Goal: Task Accomplishment & Management: Use online tool/utility

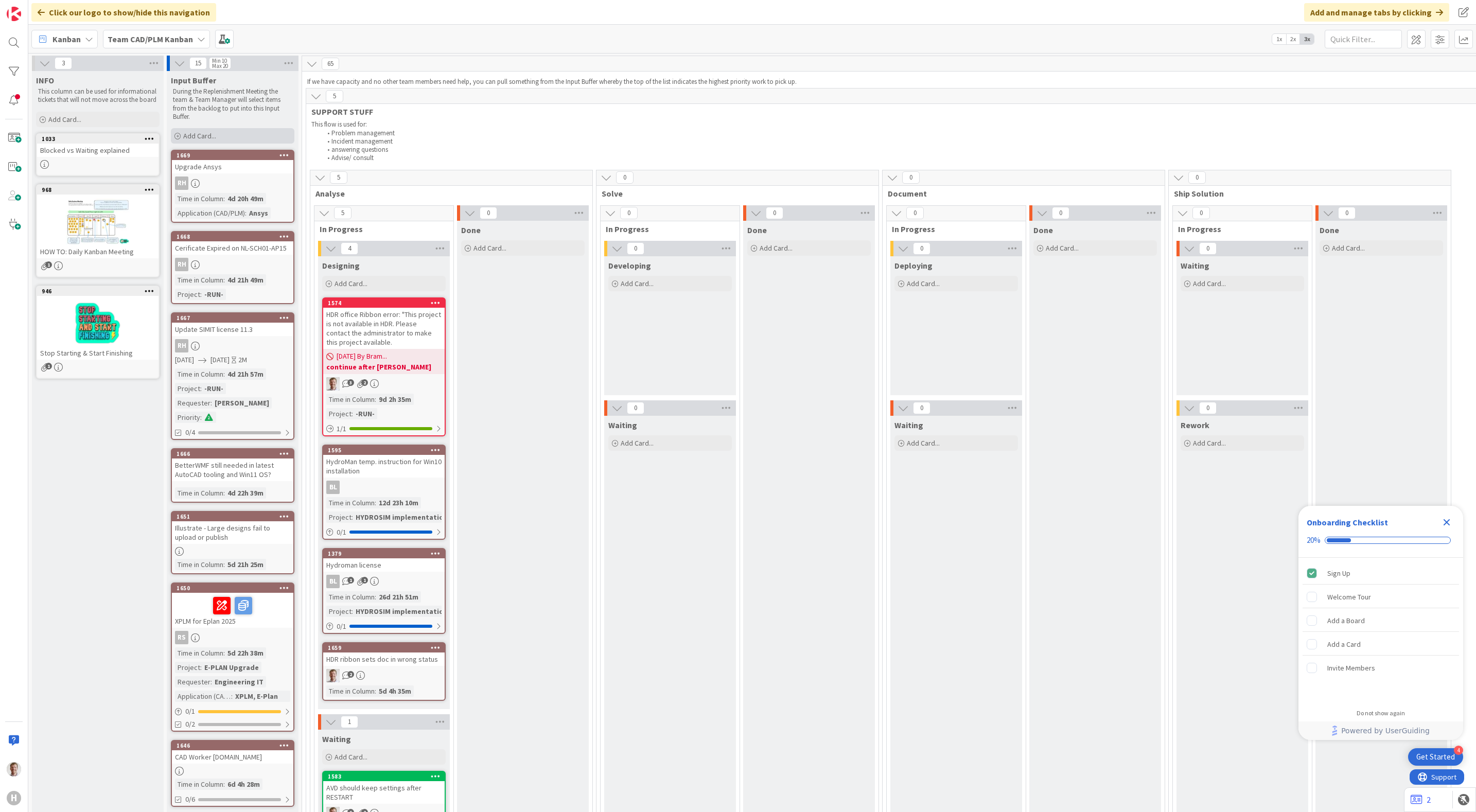
click at [195, 135] on span "Add Card..." at bounding box center [200, 136] width 33 height 9
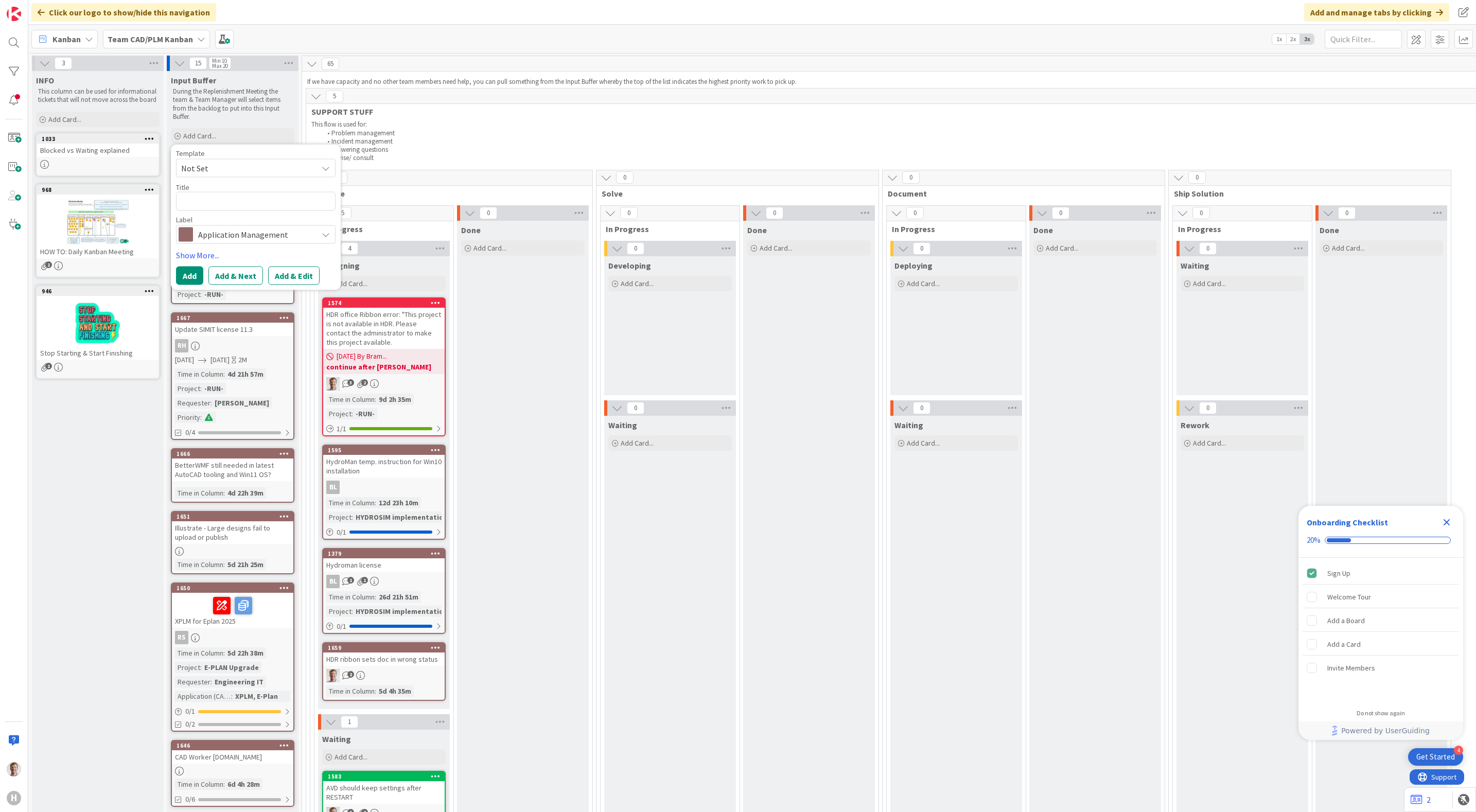
type textarea "x"
type textarea "I"
type textarea "x"
type textarea "IM"
type textarea "x"
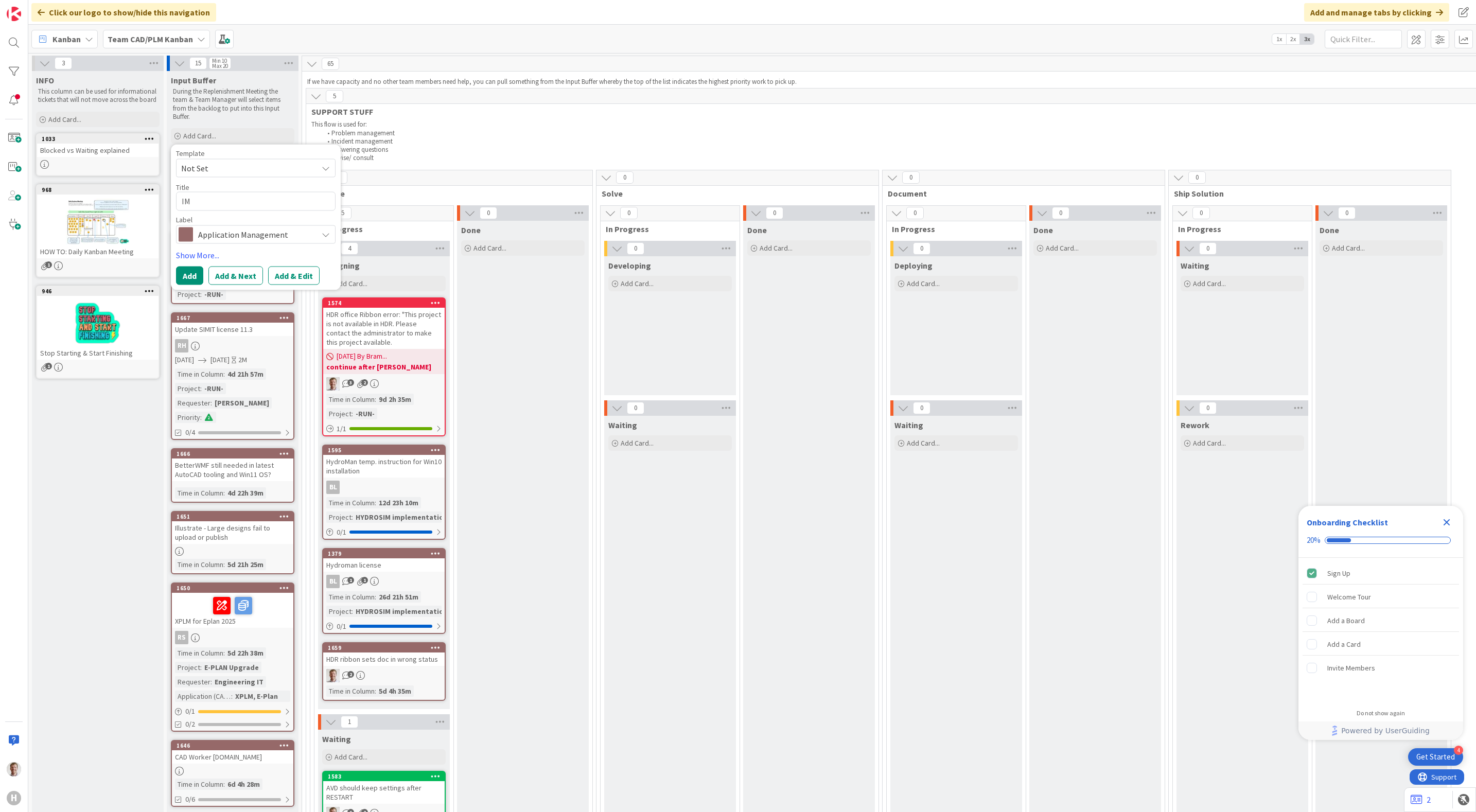
type textarea "IME"
type textarea "x"
type textarea "IMEP"
type textarea "x"
type textarea "IMEP"
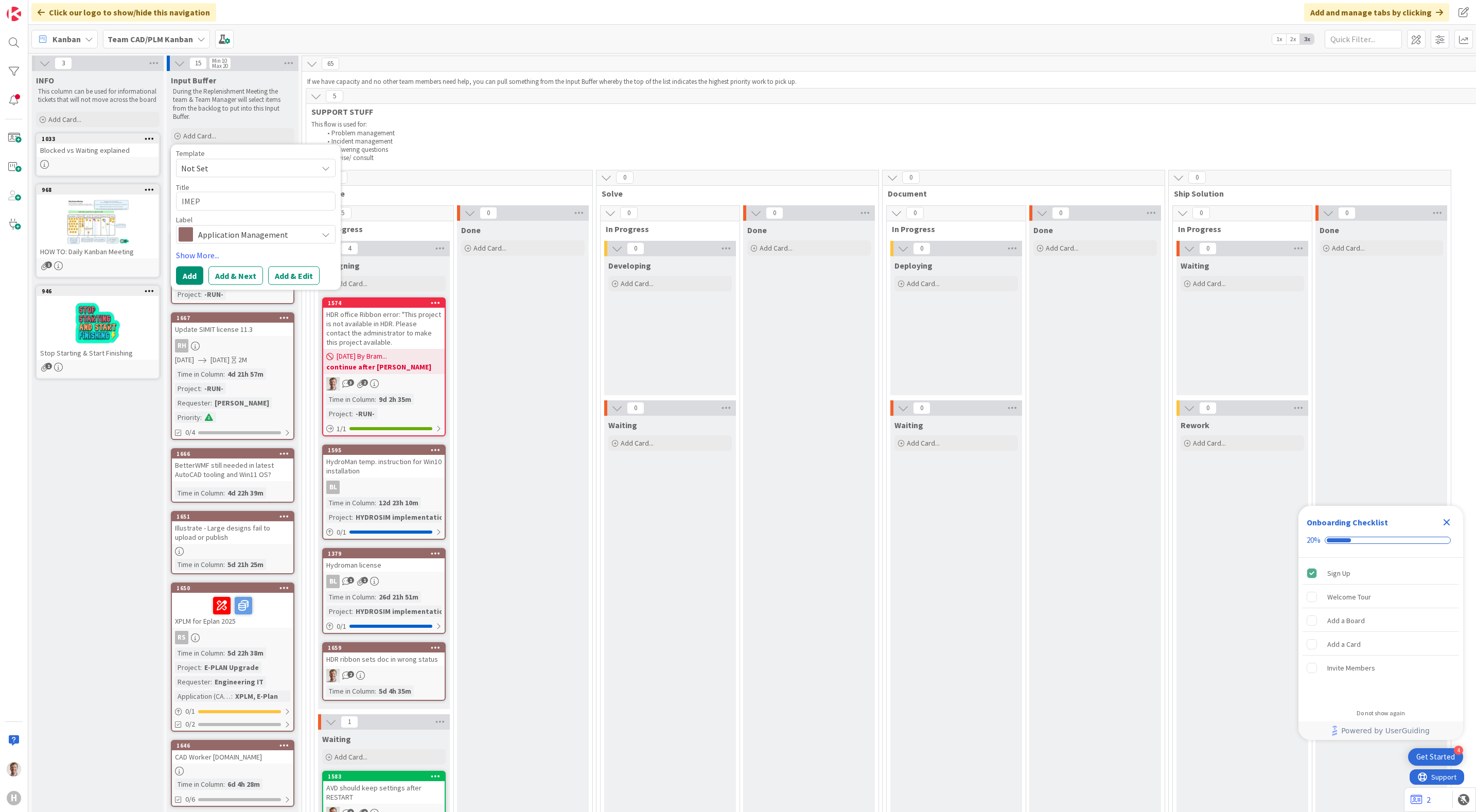
type textarea "x"
type textarea "IMEP d"
type textarea "x"
type textarea "IMEP di"
type textarea "x"
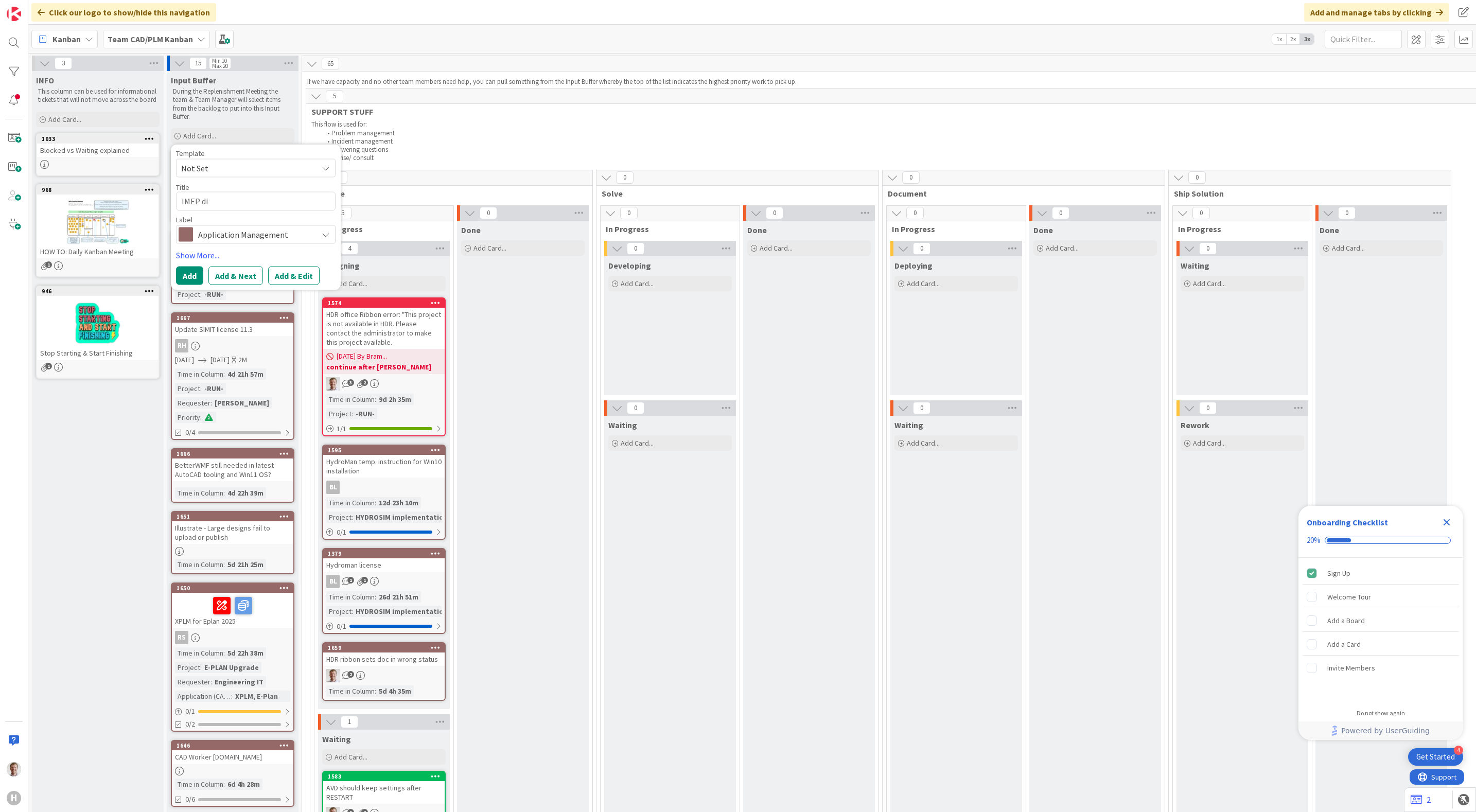
type textarea "IMEP dis"
type textarea "x"
type textarea "IMEP disp"
type textarea "x"
type textarea "IMEP dispa"
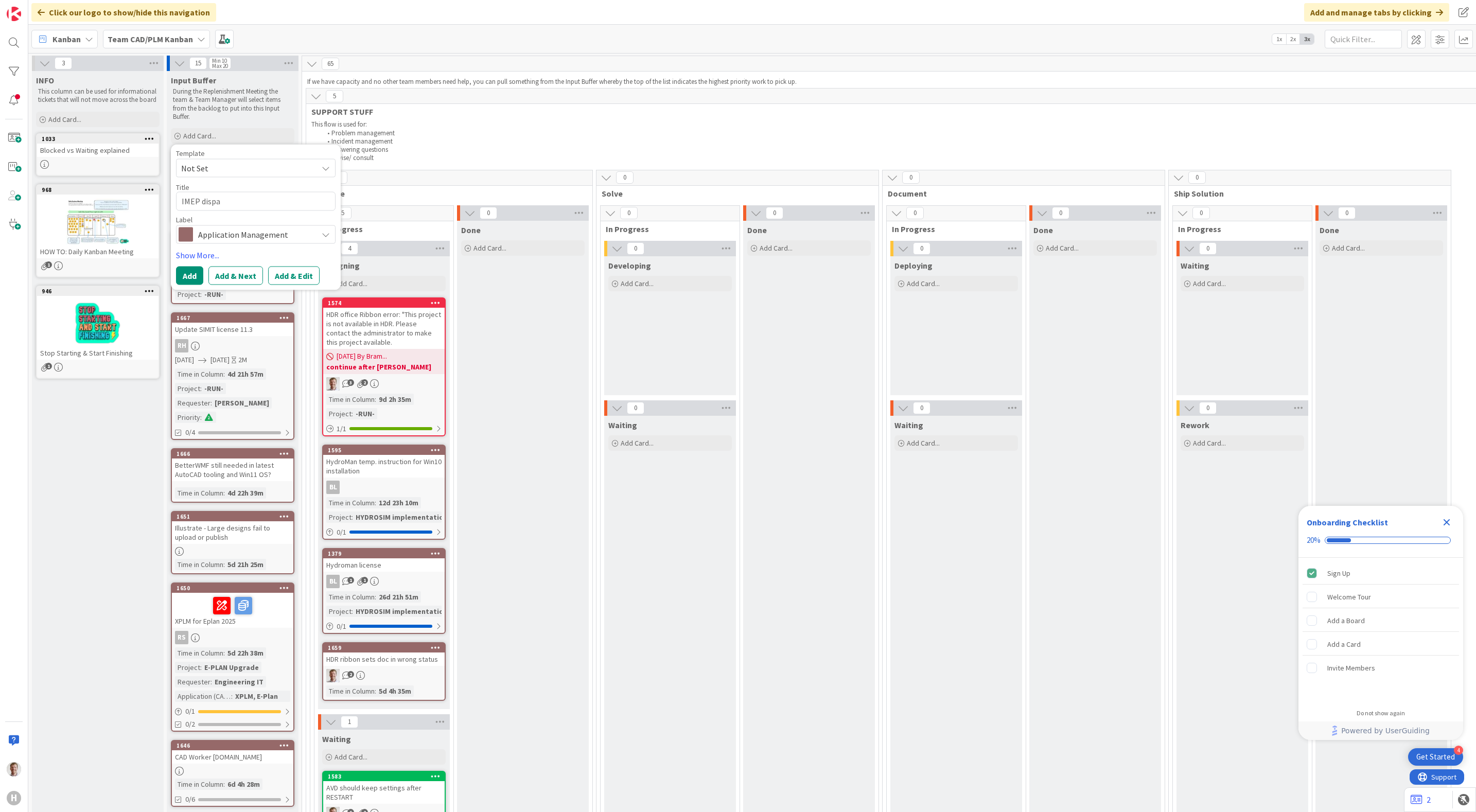
type textarea "x"
type textarea "IMEP dispat"
type textarea "x"
type textarea "IMEP dispatc"
type textarea "x"
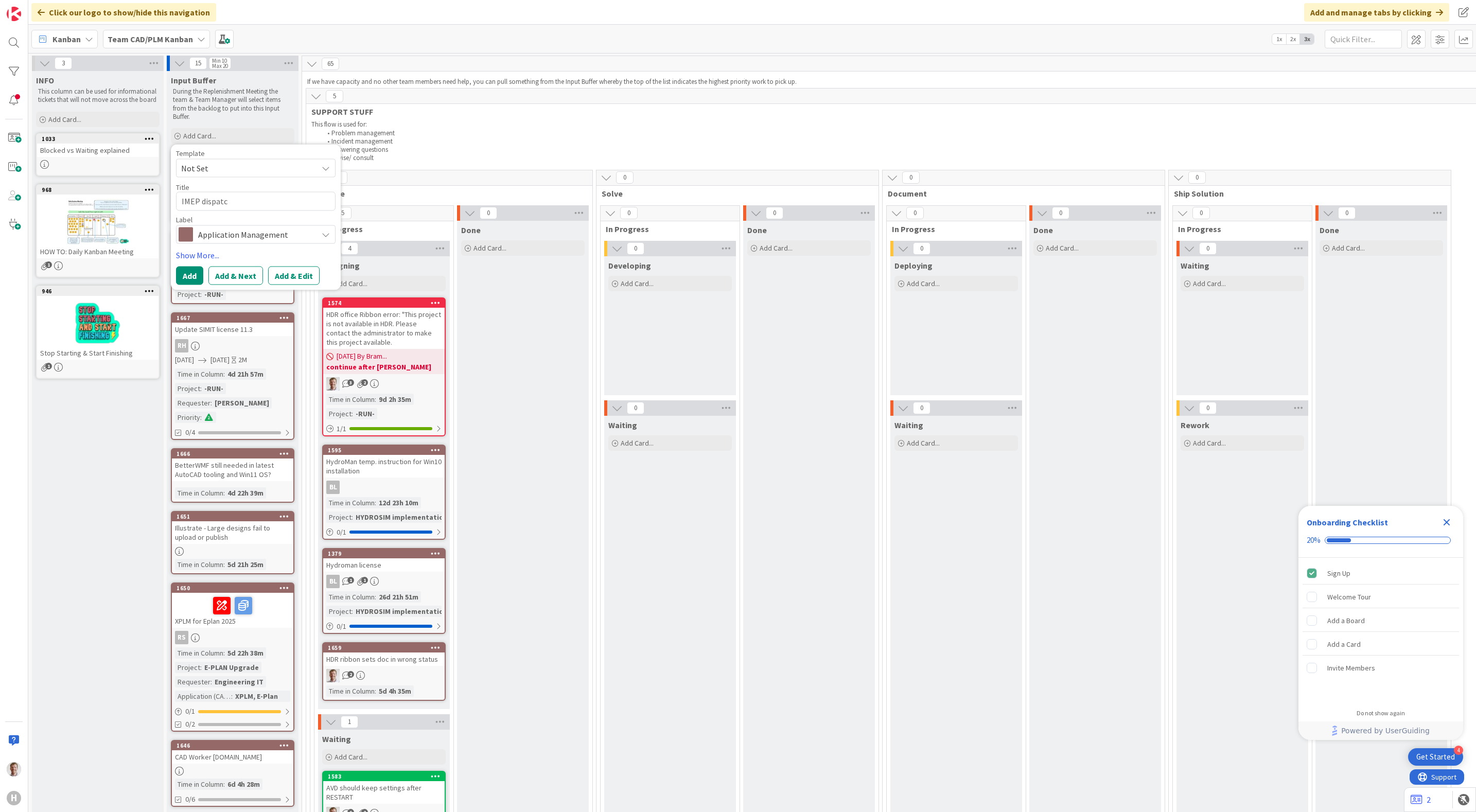
type textarea "IMEP dispatch"
type textarea "x"
type textarea "IMEP dispatch"
type textarea "x"
type textarea "IMEP dispatch a"
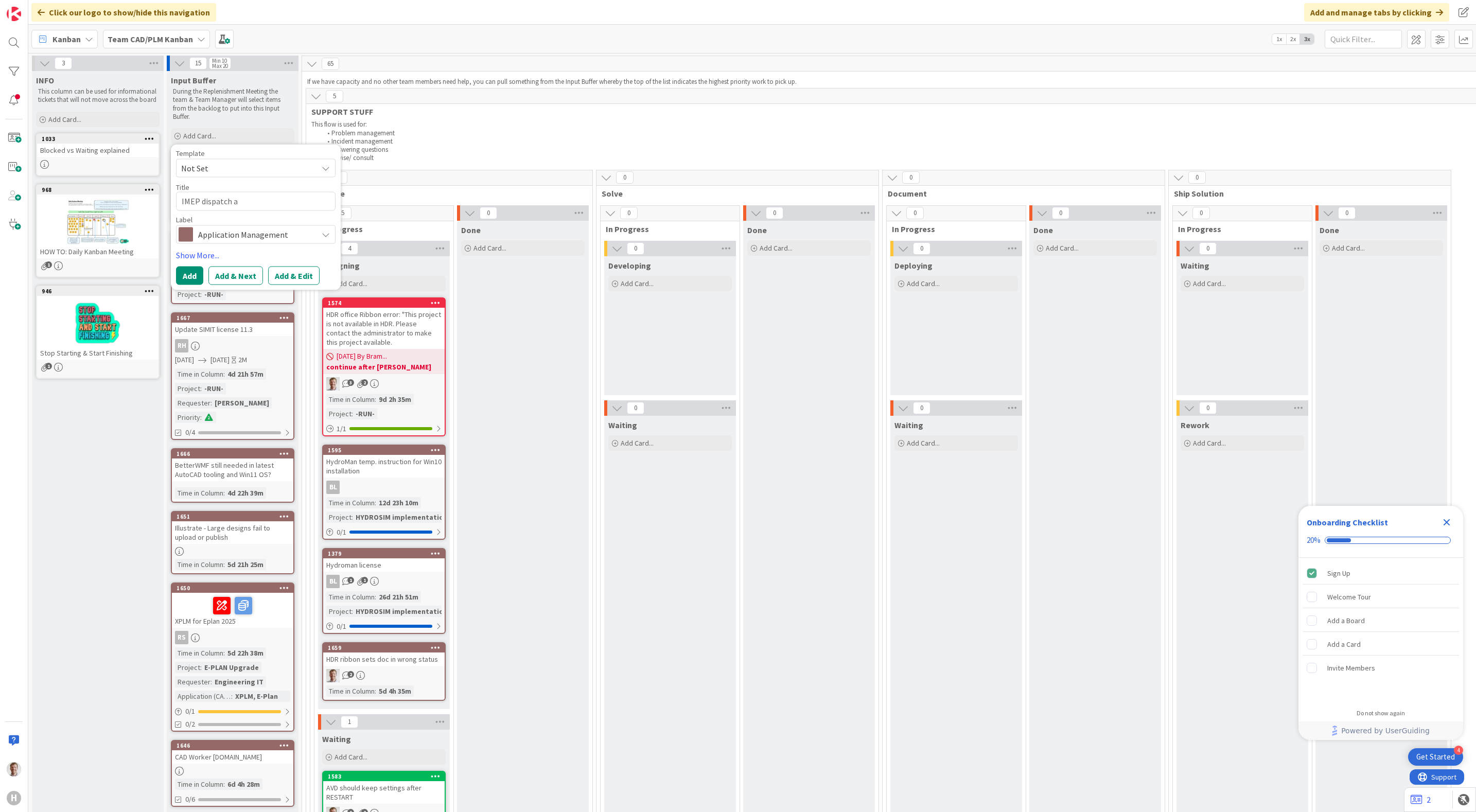
type textarea "x"
type textarea "IMEP dispatch au"
type textarea "x"
type textarea "IMEP dispatch aut"
type textarea "x"
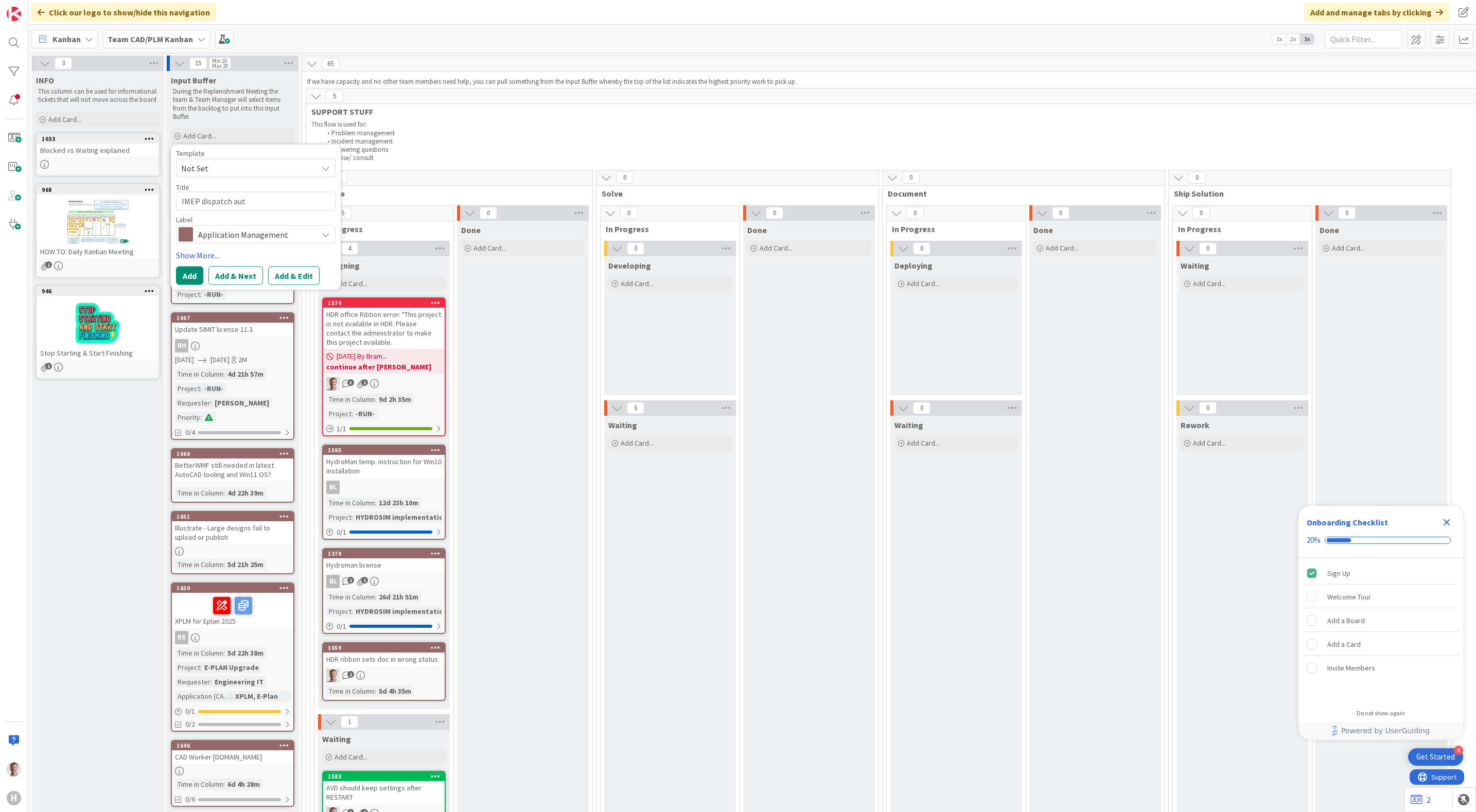
type textarea "IMEP dispatch auto"
type textarea "x"
type textarea "IMEP dispatch autom"
type textarea "x"
type textarea "IMEP dispatch automa"
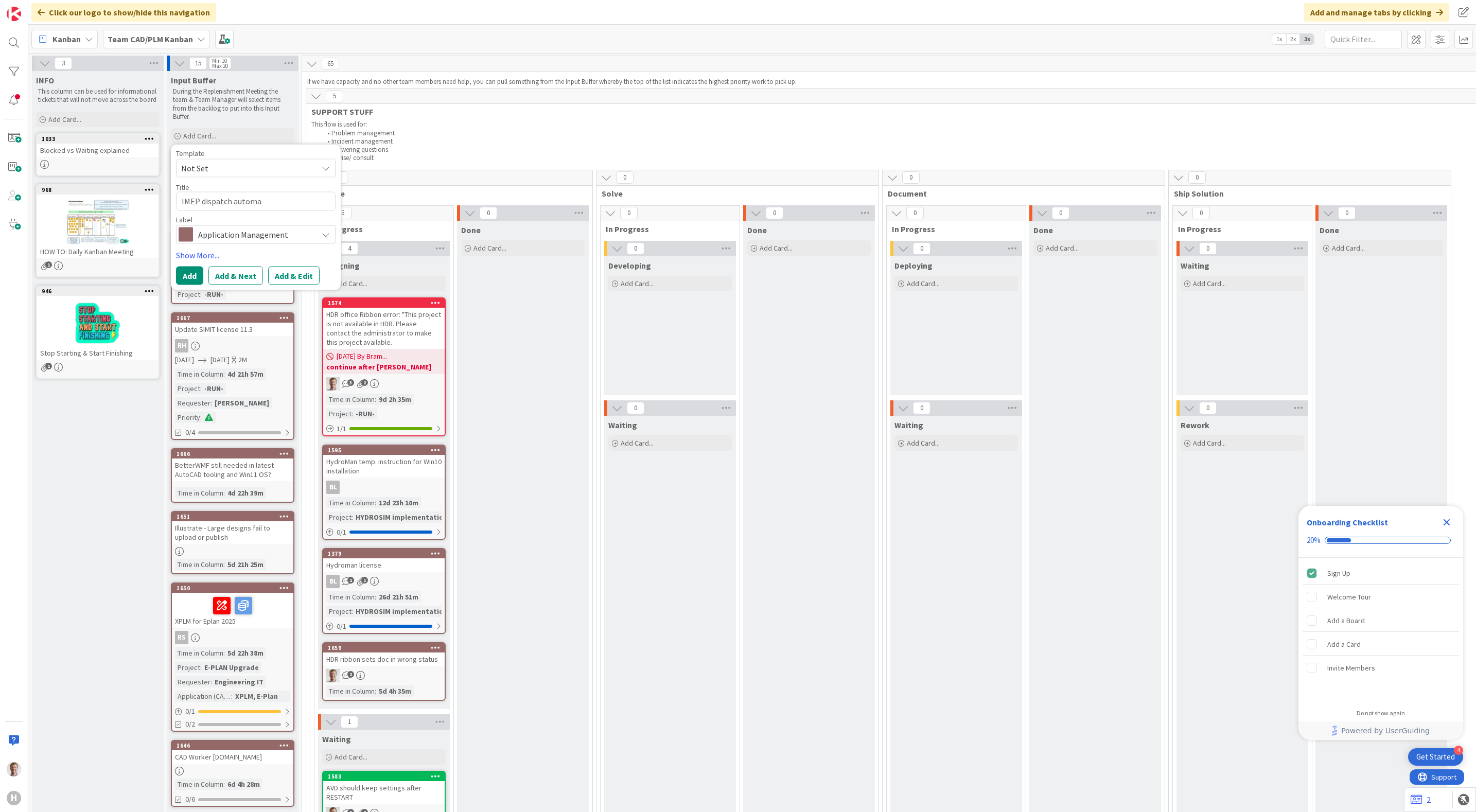
type textarea "x"
type textarea "IMEP dispatch automat"
type textarea "x"
type textarea "IMEP dispatch automate"
click at [300, 275] on button "Add & Edit" at bounding box center [294, 275] width 51 height 18
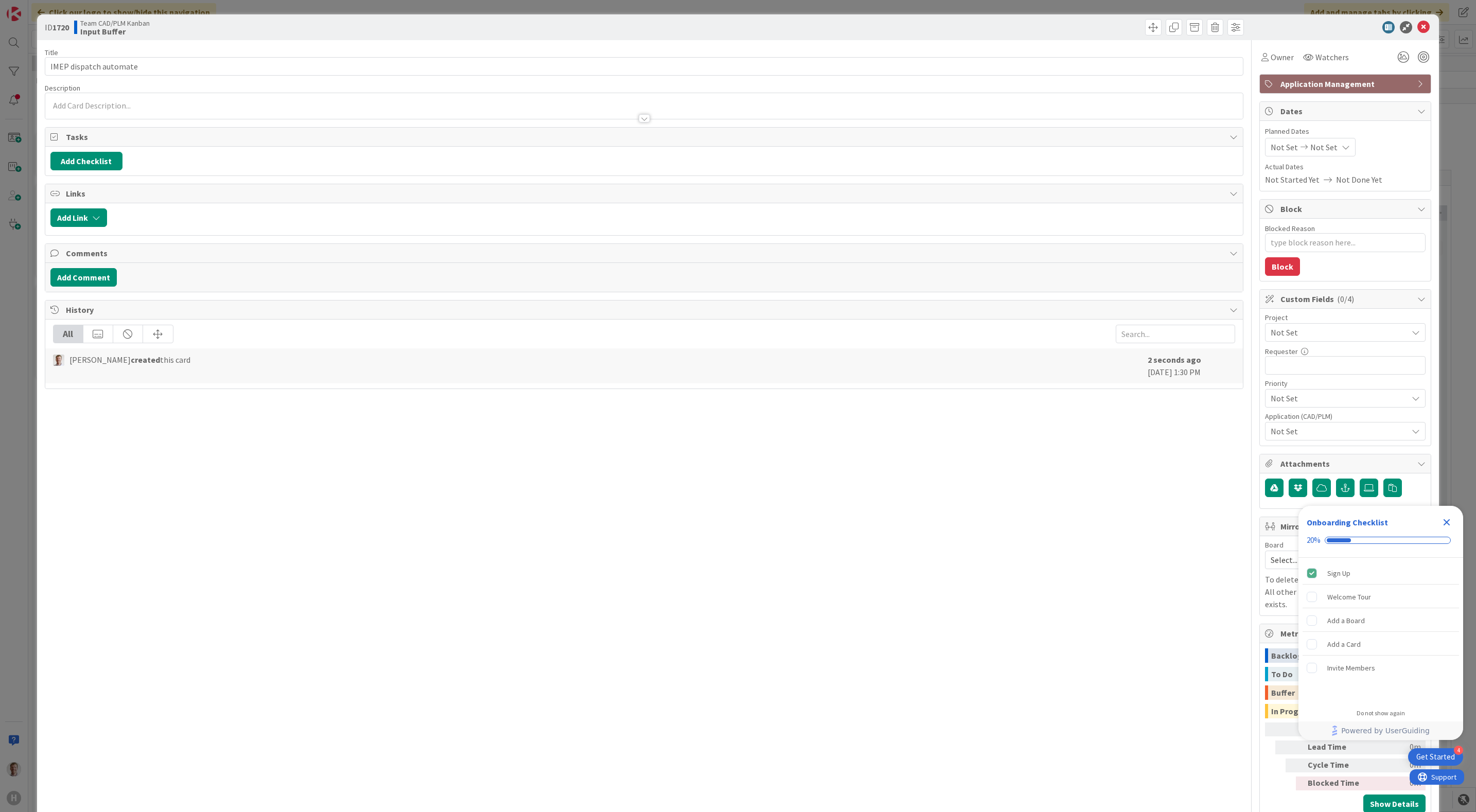
type textarea "x"
click at [146, 105] on div at bounding box center [644, 106] width 1198 height 26
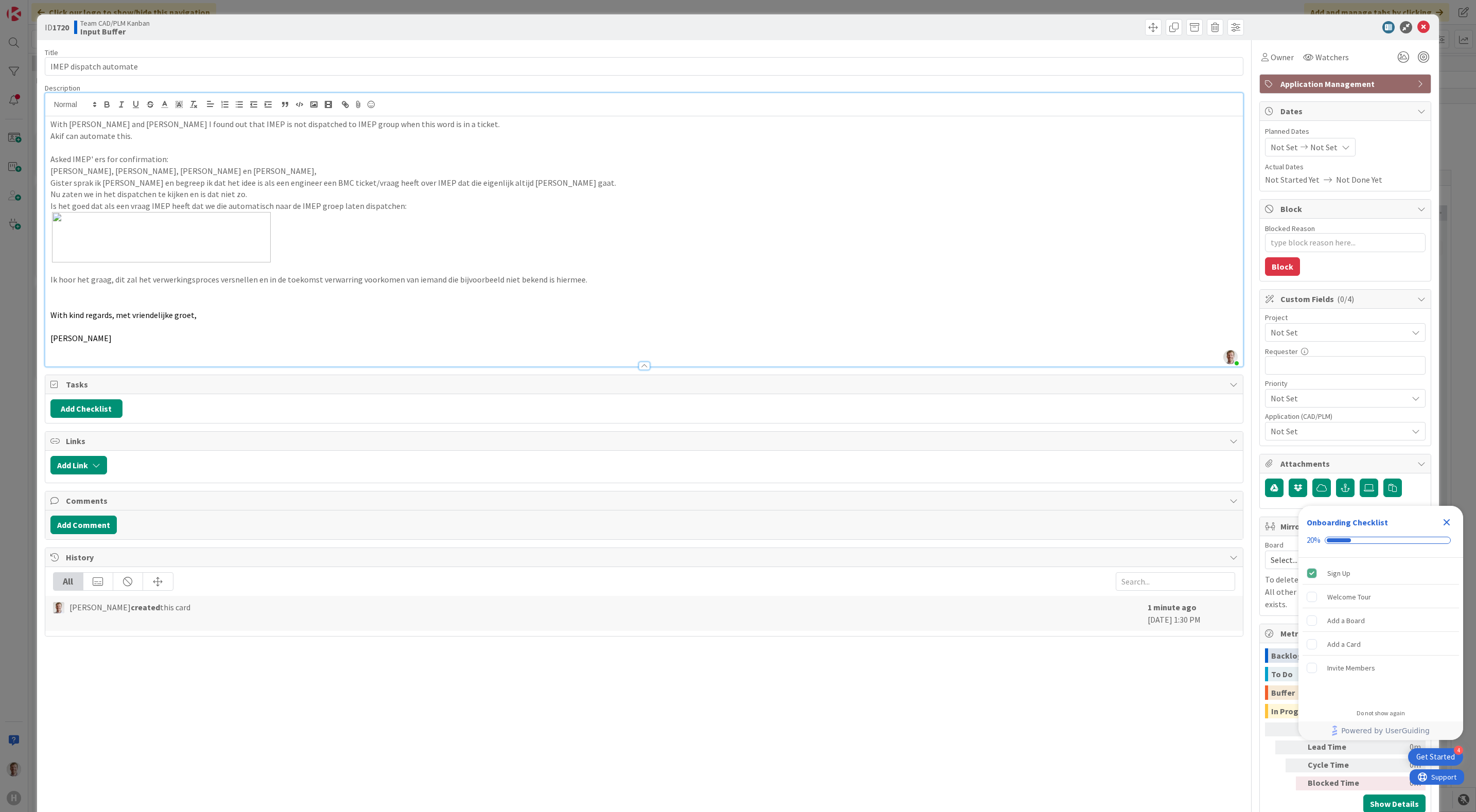
click at [184, 159] on p "Asked IMEP' ers for confirmation:" at bounding box center [644, 159] width 1188 height 12
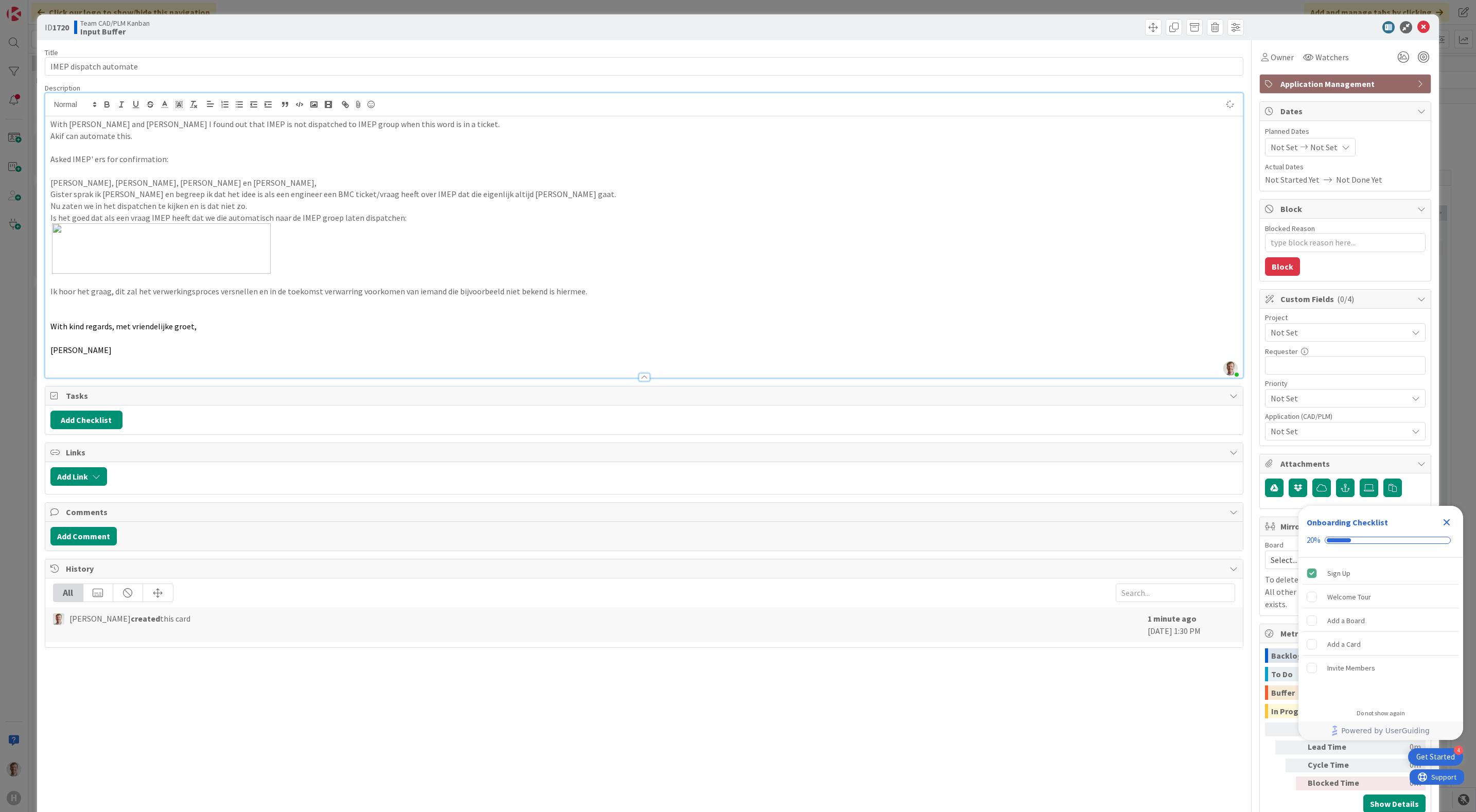
drag, startPoint x: 87, startPoint y: 261, endPoint x: 92, endPoint y: 261, distance: 5.0
click at [87, 261] on img at bounding box center [161, 249] width 219 height 51
click at [114, 282] on p at bounding box center [644, 279] width 1188 height 12
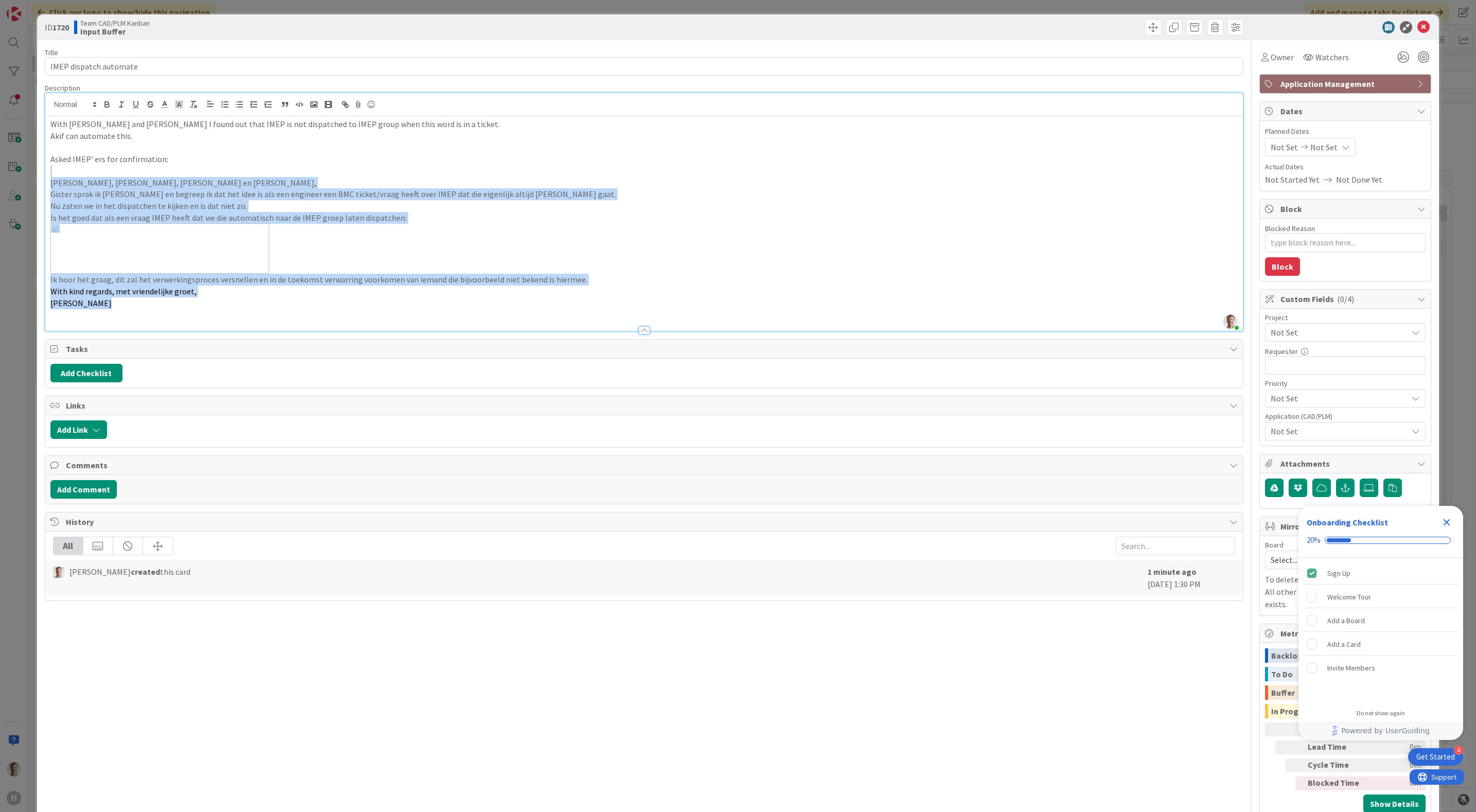
drag, startPoint x: 124, startPoint y: 301, endPoint x: 38, endPoint y: 178, distance: 150.1
click at [38, 178] on div "ID 1720 Team CAD/PLM Kanban Input Buffer Title 22 / 128 IMEP dispatch automate …" at bounding box center [738, 420] width 1403 height 812
click at [124, 103] on icon "button" at bounding box center [122, 105] width 9 height 9
click at [281, 234] on p at bounding box center [644, 249] width 1188 height 51
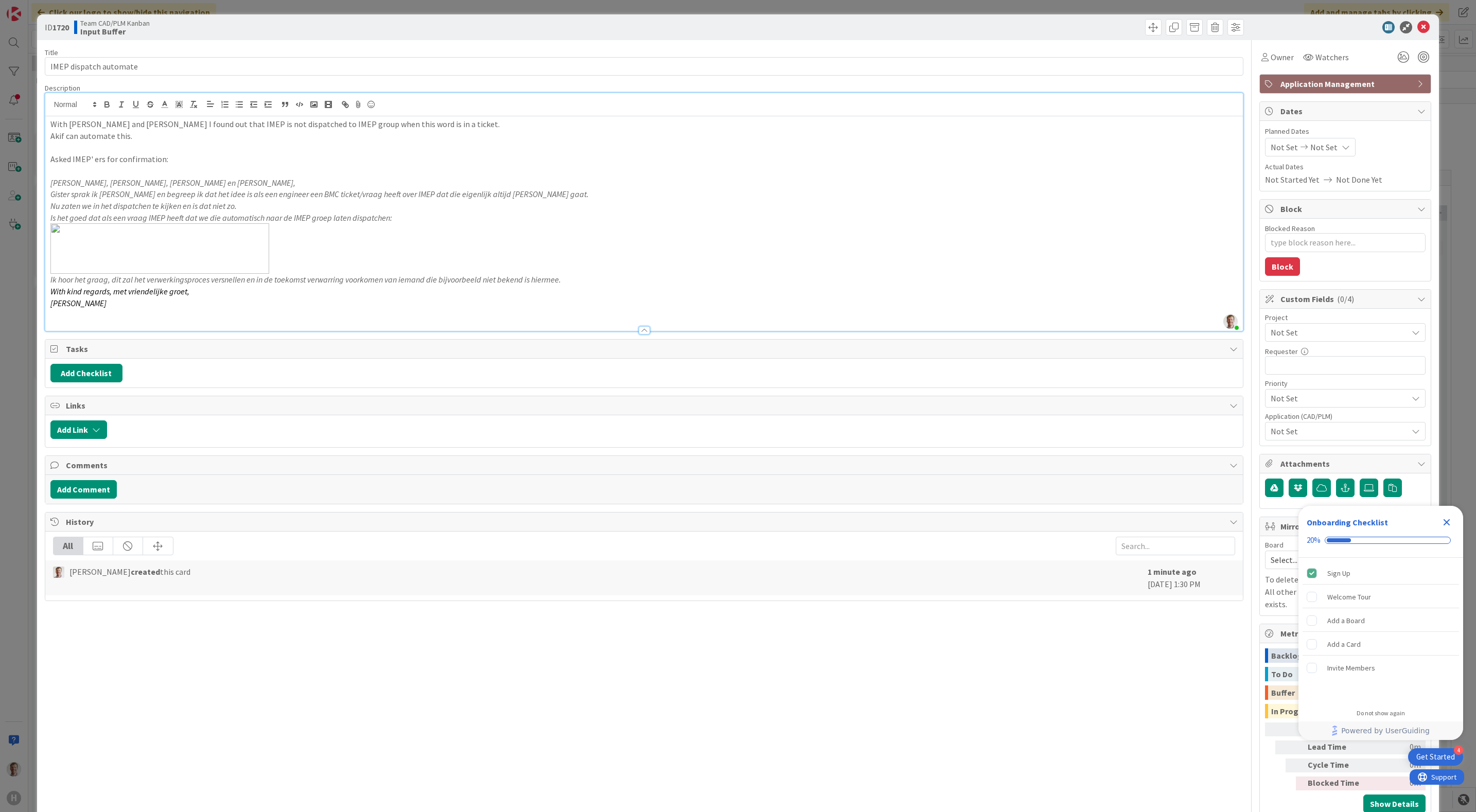
click at [1306, 331] on span "Not Set" at bounding box center [1336, 332] width 132 height 14
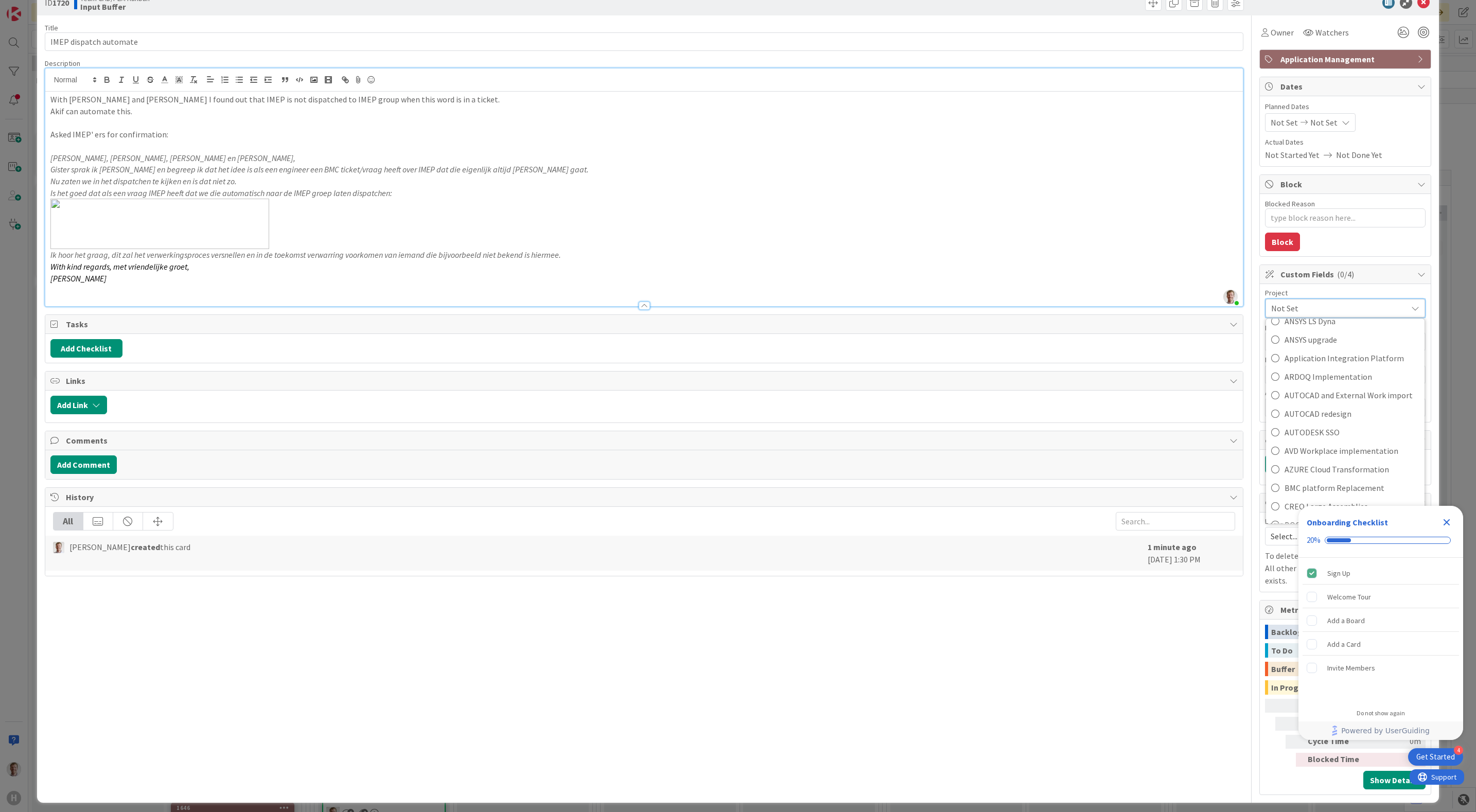
scroll to position [97, 0]
click at [947, 709] on div "Title 22 / 128 IMEP dispatch automate Description [PERSON_NAME] just joined Wit…" at bounding box center [644, 406] width 1199 height 780
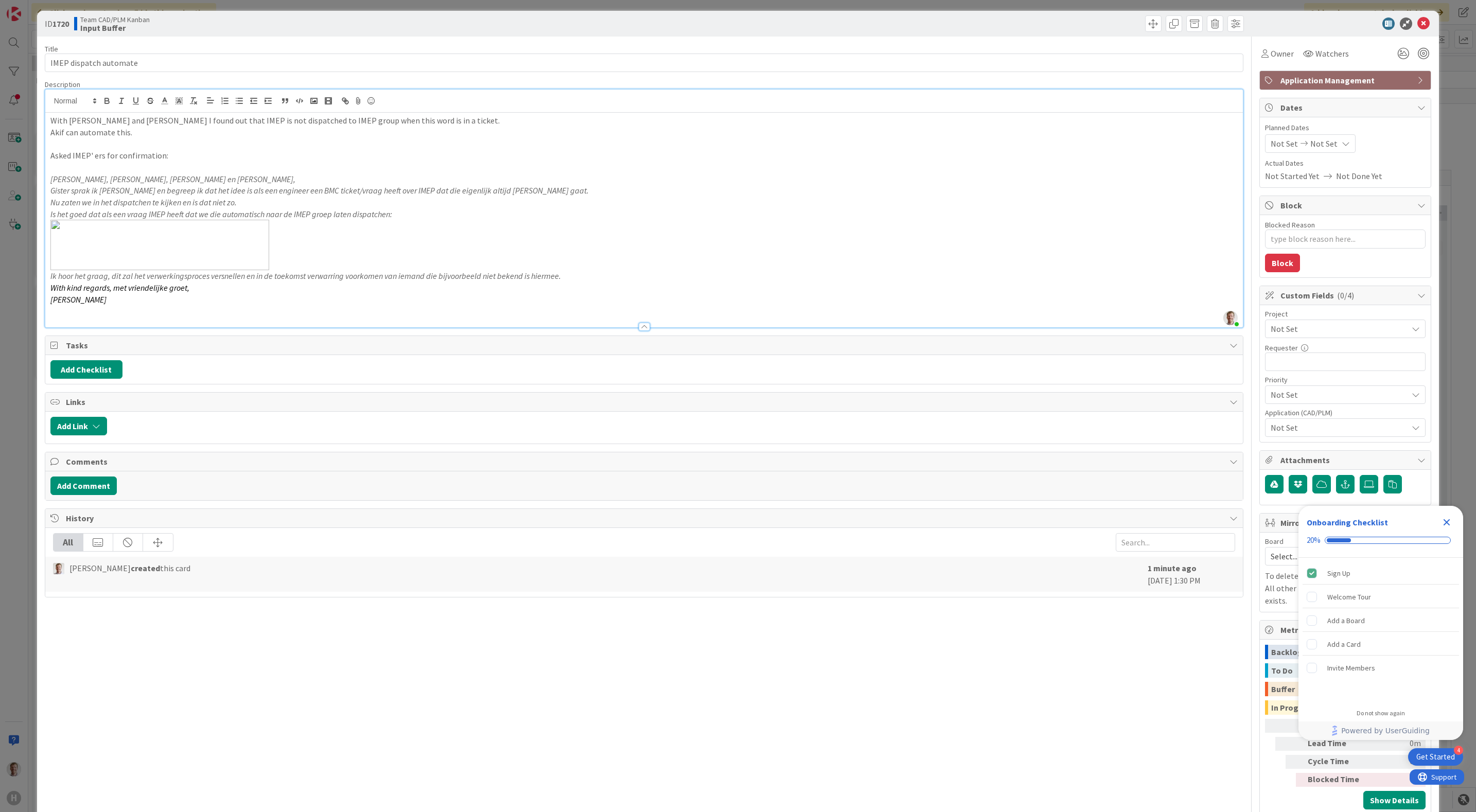
scroll to position [0, 0]
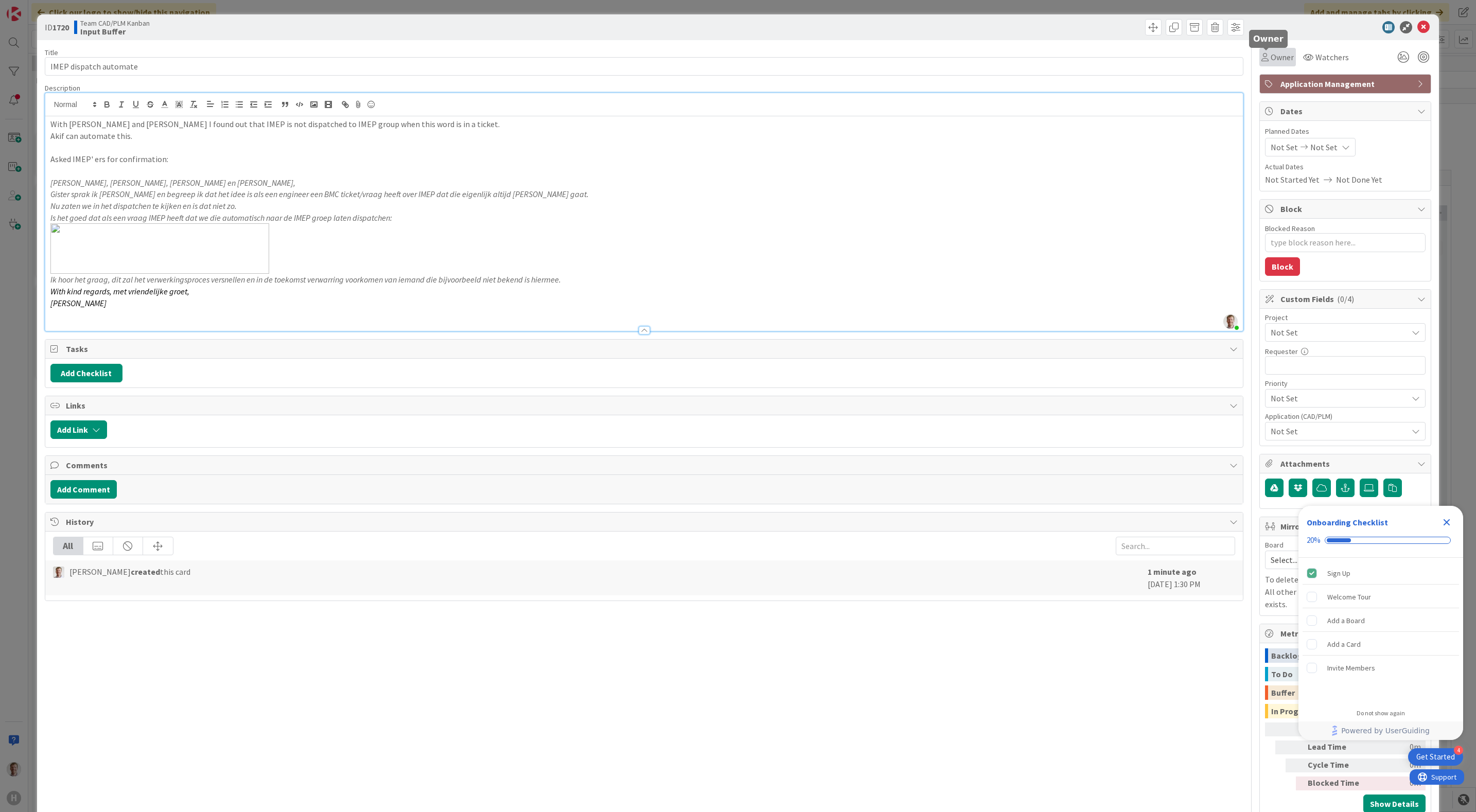
click at [1261, 57] on icon at bounding box center [1264, 57] width 7 height 8
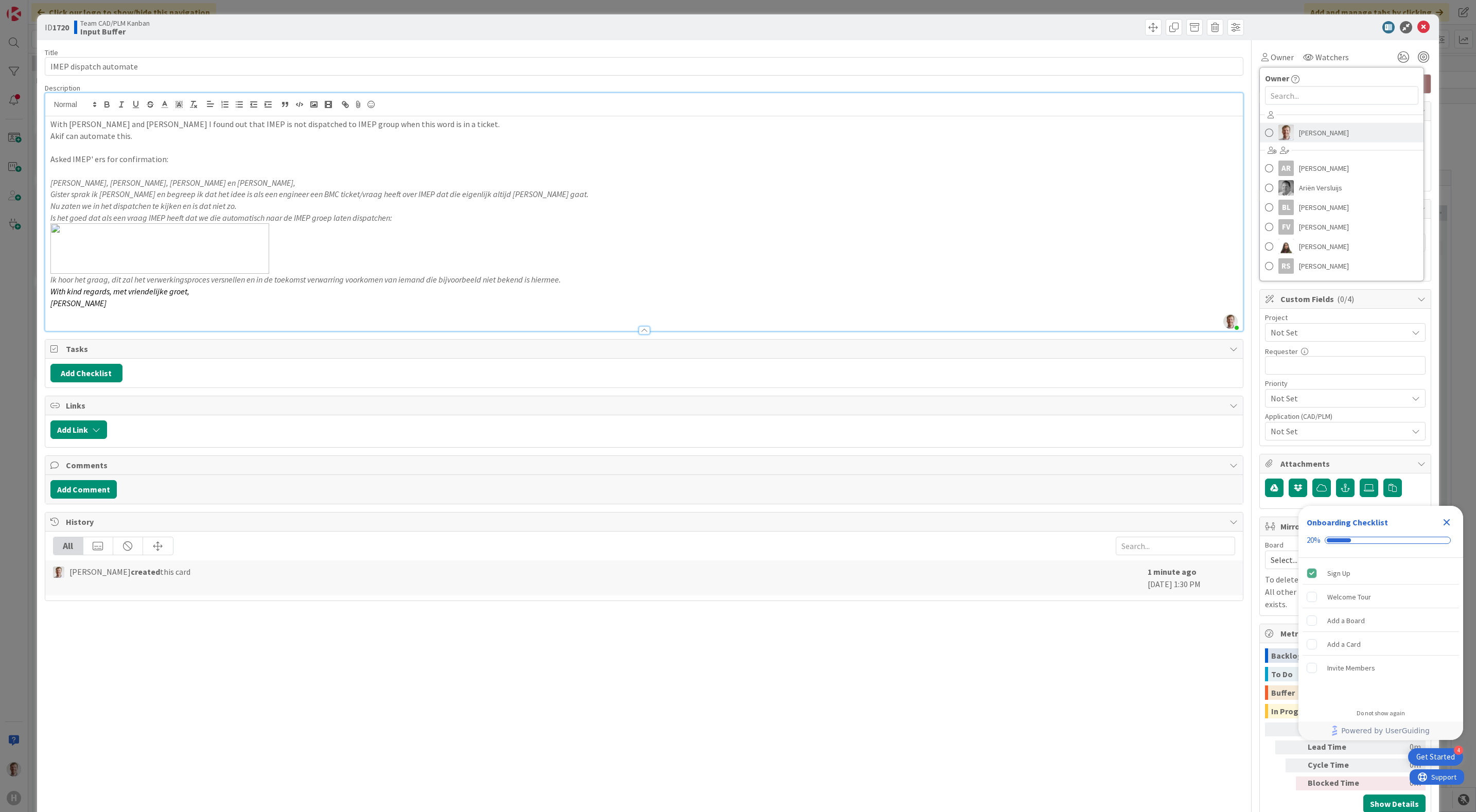
click at [1305, 133] on span "[PERSON_NAME]" at bounding box center [1324, 133] width 50 height 16
type textarea "x"
click at [698, 728] on div "Title 22 / 128 IMEP dispatch automate Description [PERSON_NAME] joined 2 m ago …" at bounding box center [644, 429] width 1199 height 779
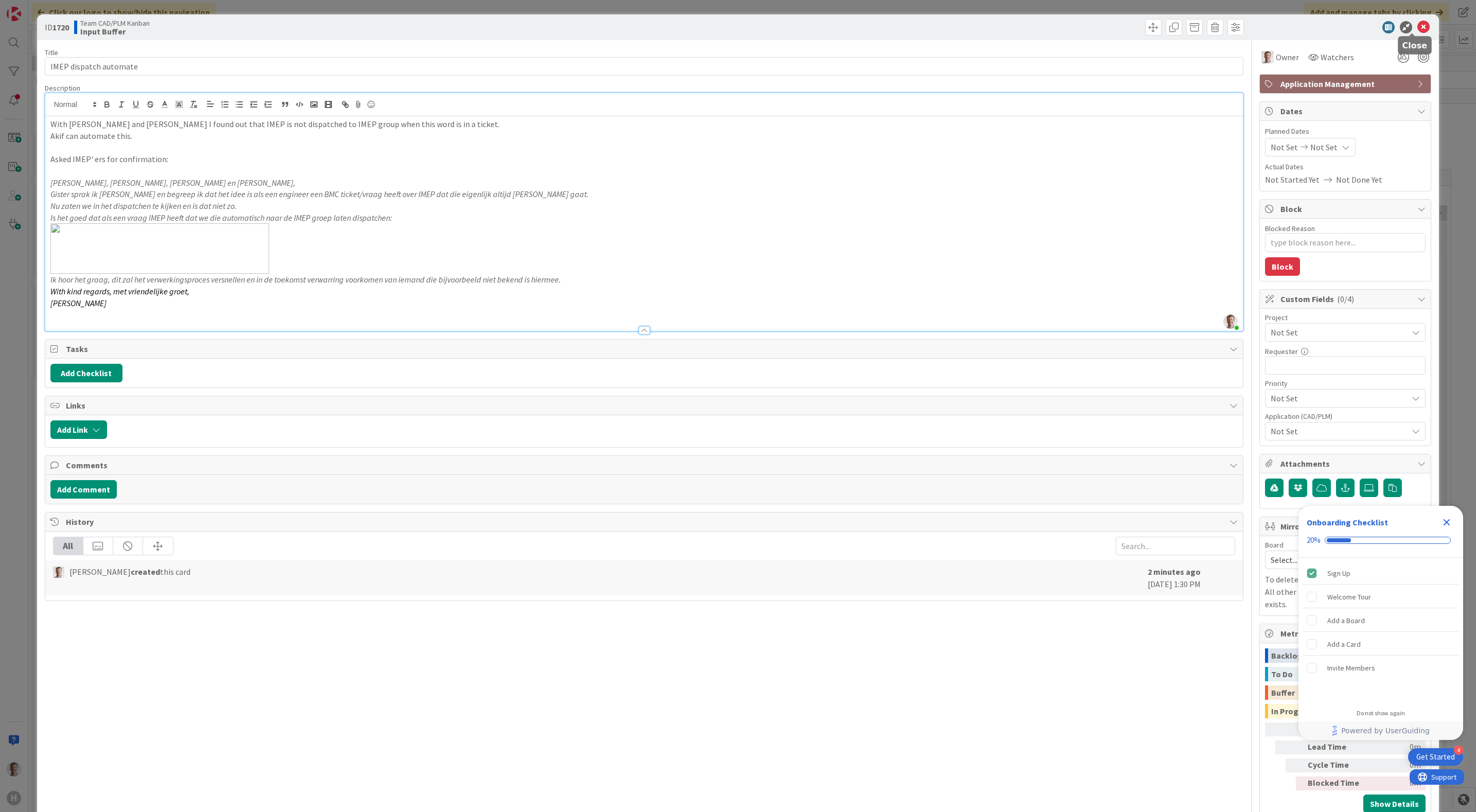
click at [1418, 28] on icon at bounding box center [1424, 28] width 13 height 13
